Goal: Entertainment & Leisure: Consume media (video, audio)

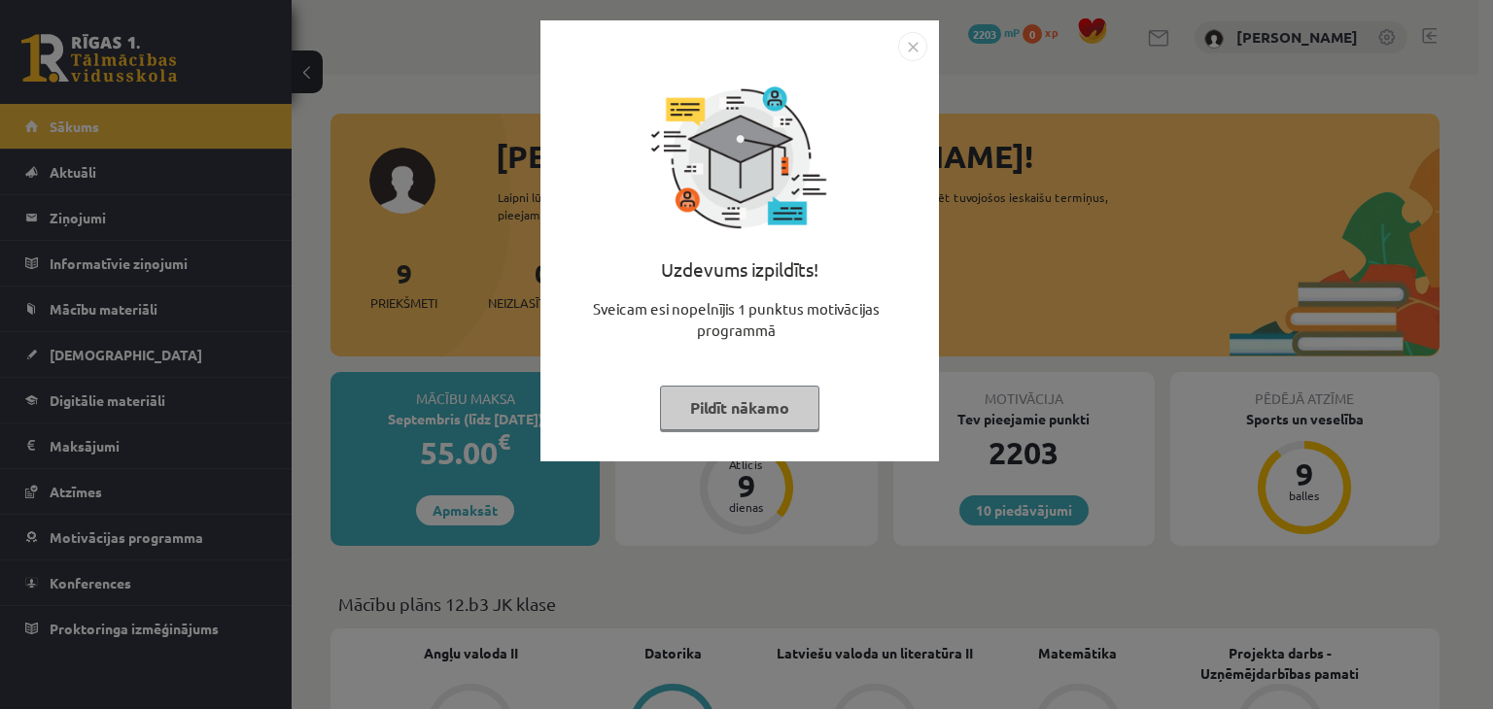
click at [723, 425] on button "Pildīt nākamo" at bounding box center [739, 408] width 159 height 45
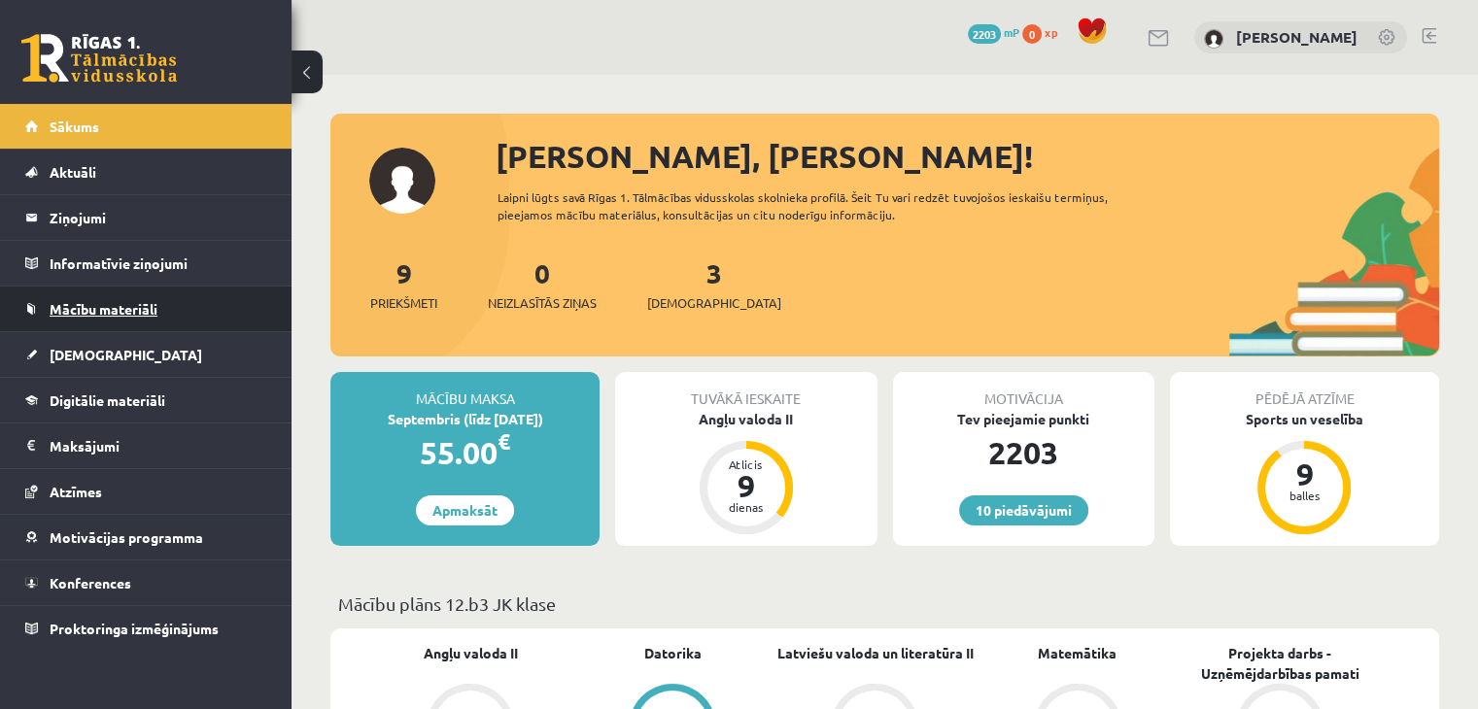
click at [83, 304] on span "Mācību materiāli" at bounding box center [104, 308] width 108 height 17
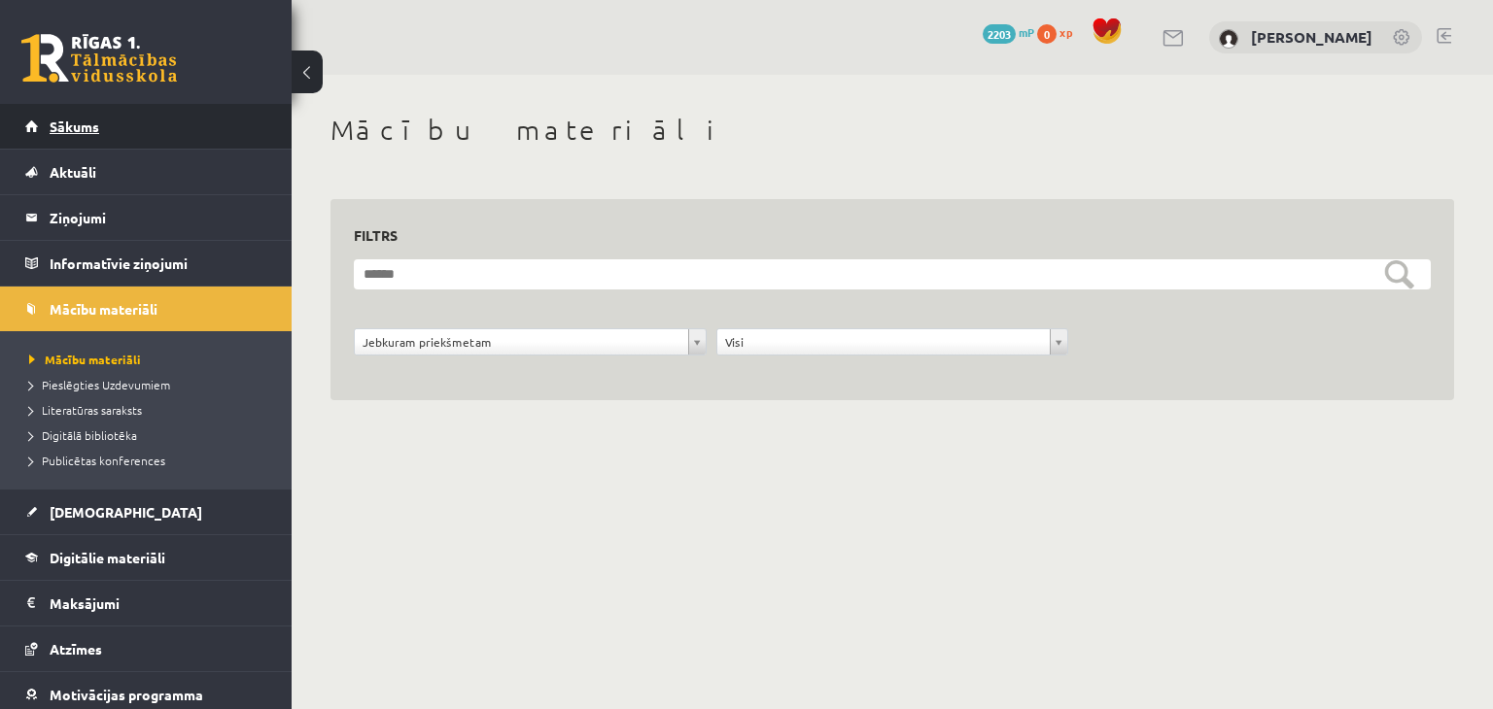
click at [66, 132] on span "Sākums" at bounding box center [75, 126] width 50 height 17
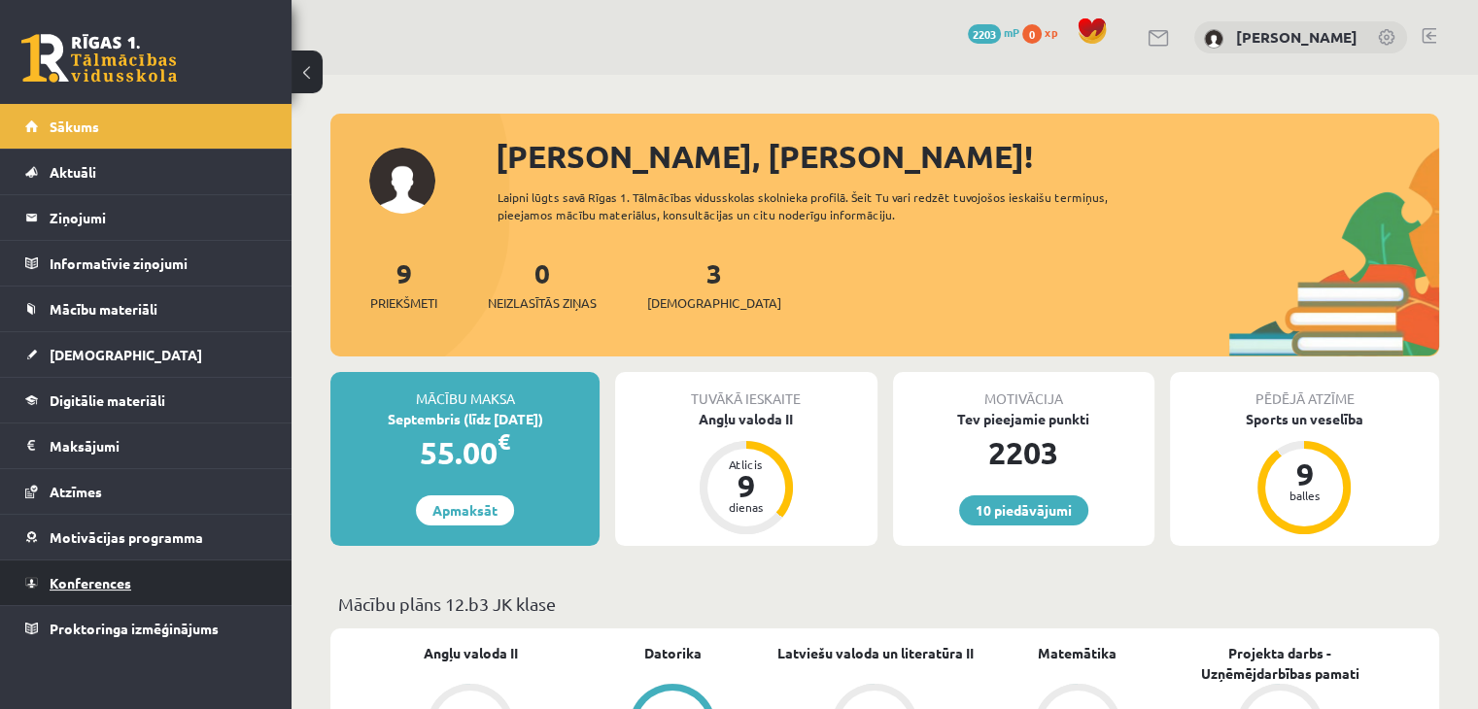
click at [80, 590] on link "Konferences" at bounding box center [146, 583] width 242 height 45
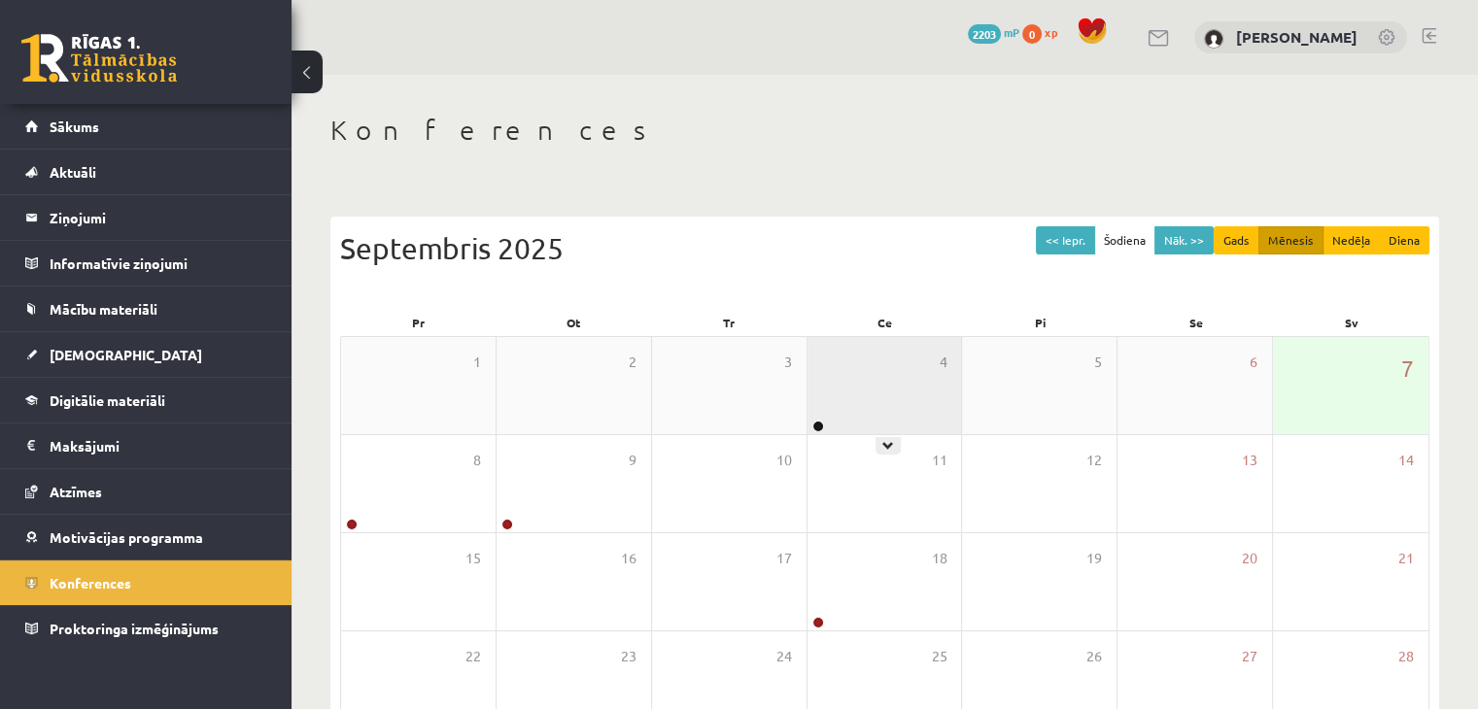
click at [863, 397] on div "4" at bounding box center [885, 385] width 155 height 97
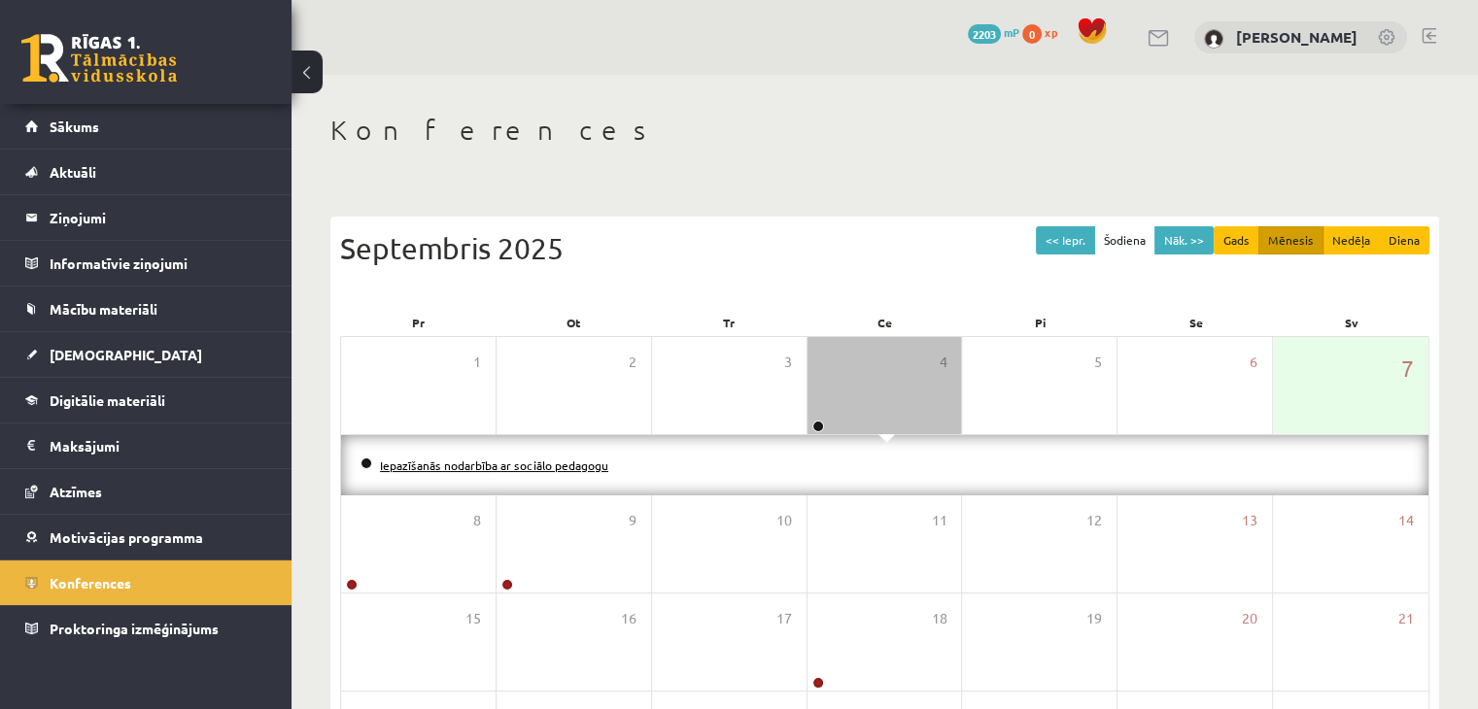
click at [545, 470] on link "Iepazīšanās nodarbība ar sociālo pedagogu" at bounding box center [494, 466] width 228 height 16
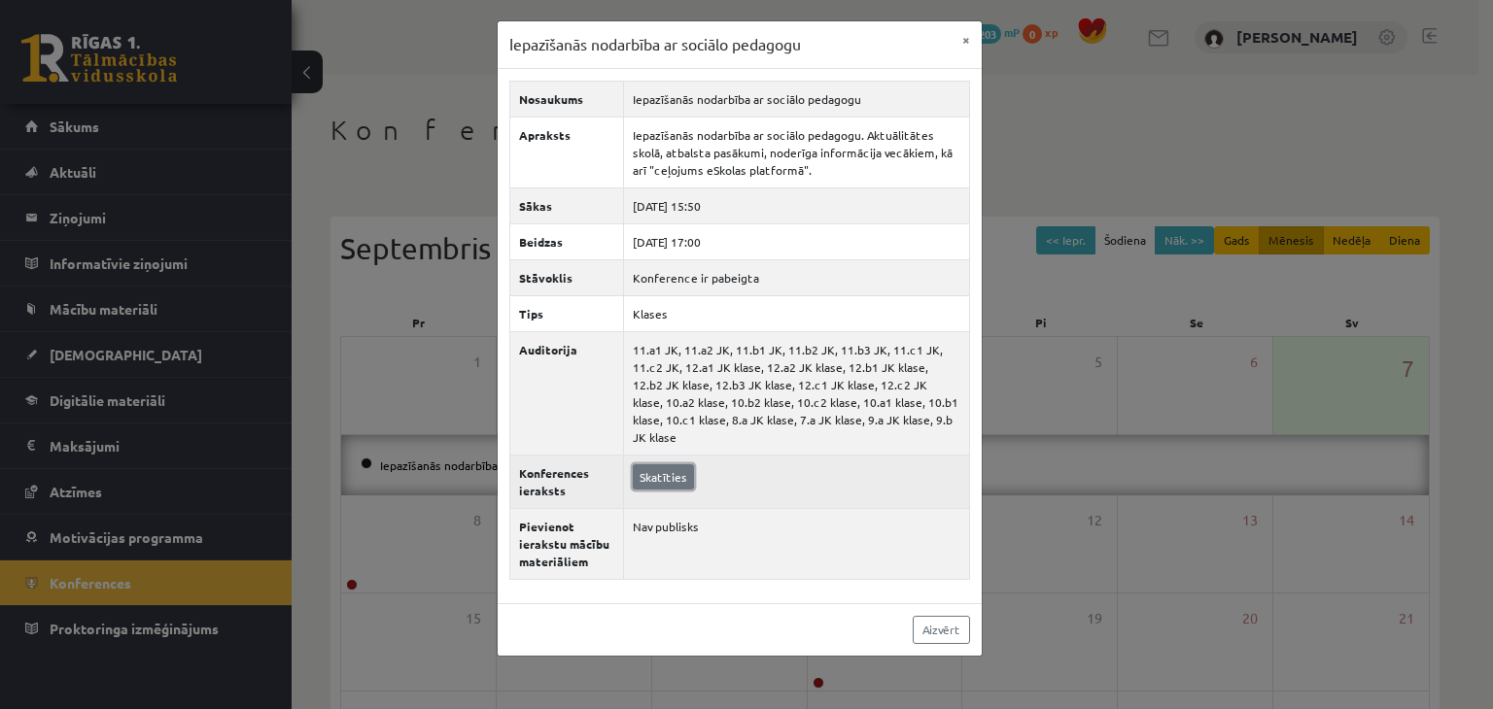
click at [676, 465] on link "Skatīties" at bounding box center [663, 477] width 61 height 25
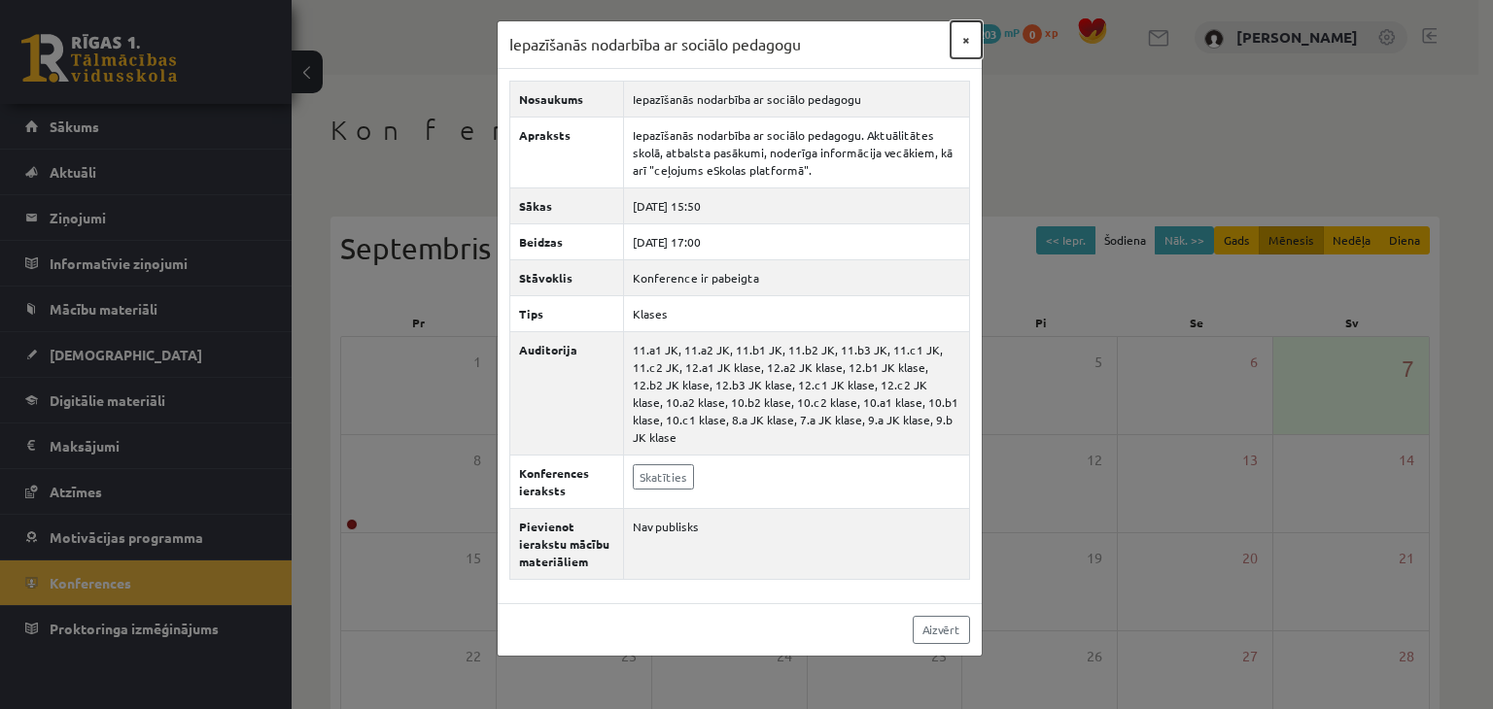
click at [968, 43] on button "×" at bounding box center [965, 39] width 31 height 37
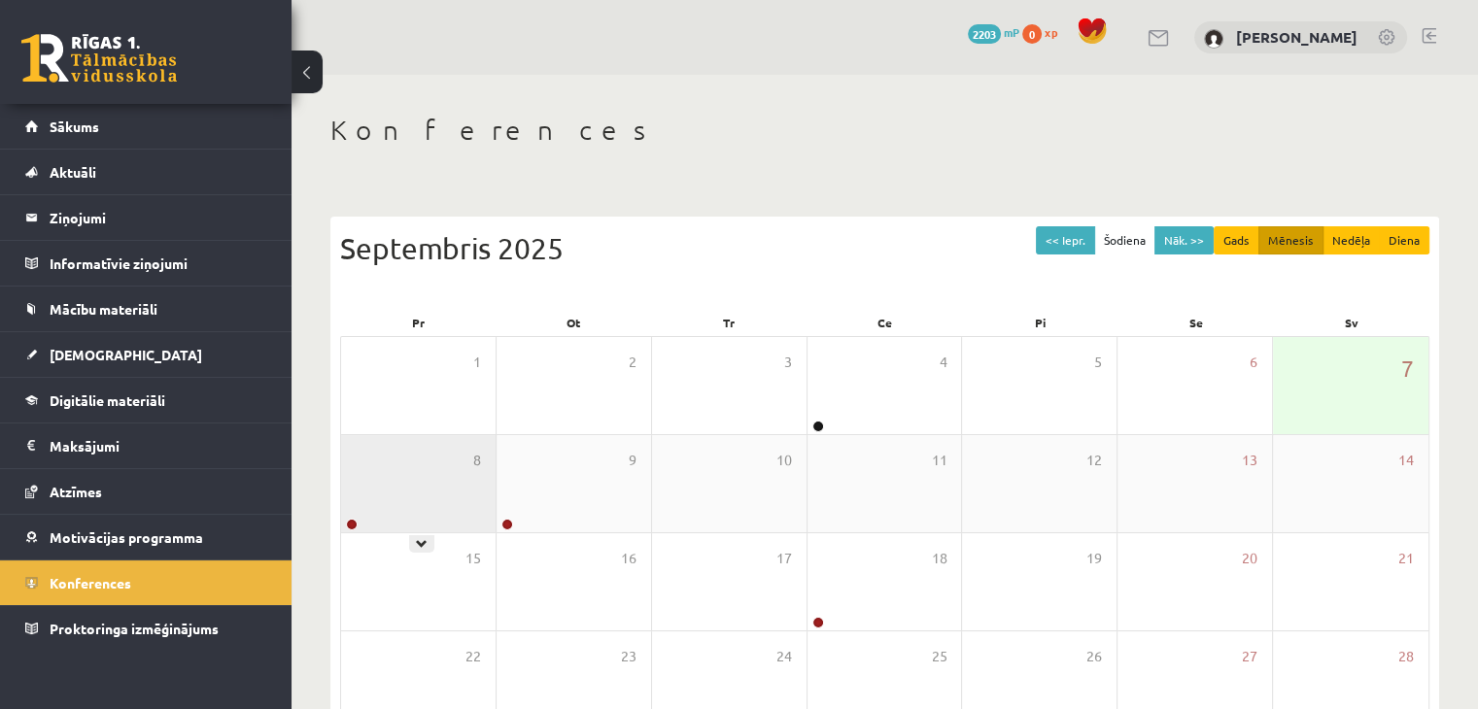
click at [474, 503] on div "8" at bounding box center [418, 483] width 155 height 97
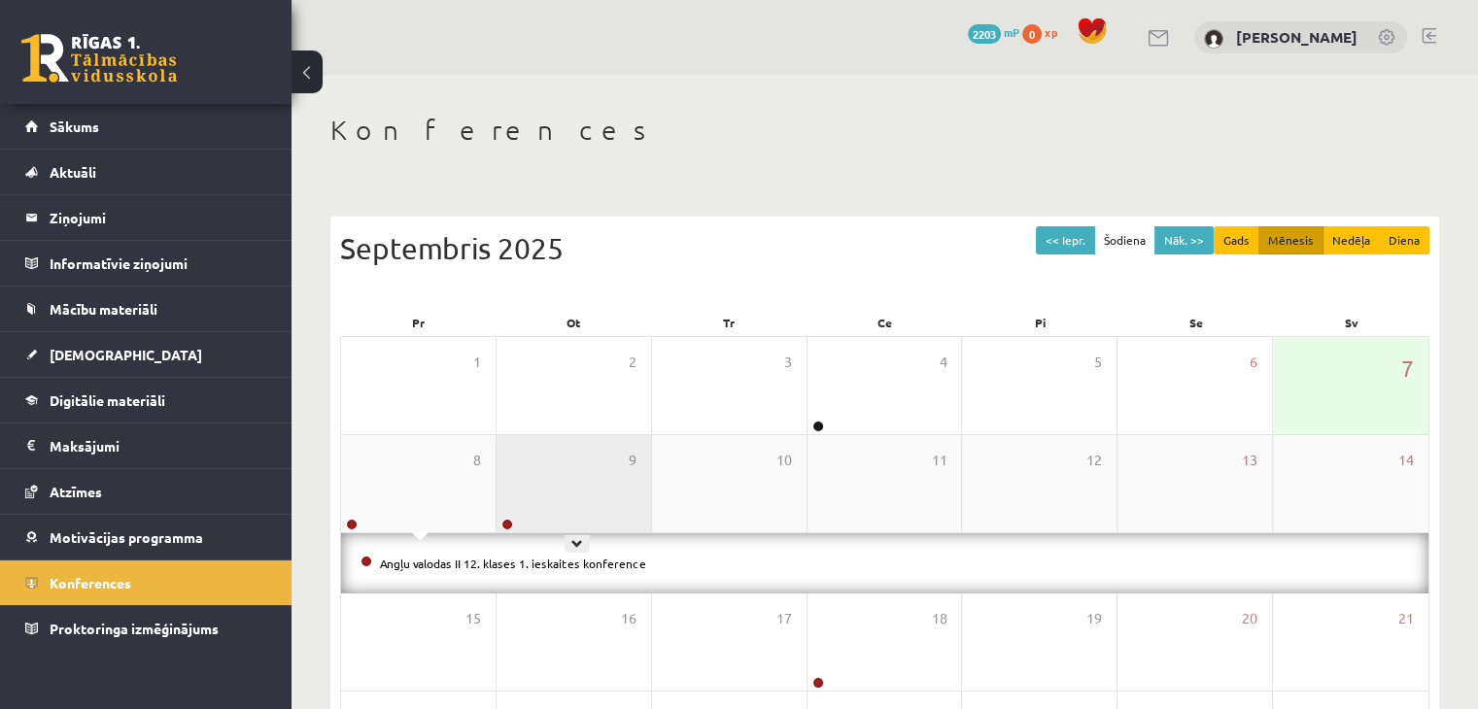
click at [579, 494] on div "9" at bounding box center [574, 483] width 155 height 97
